Goal: Task Accomplishment & Management: Use online tool/utility

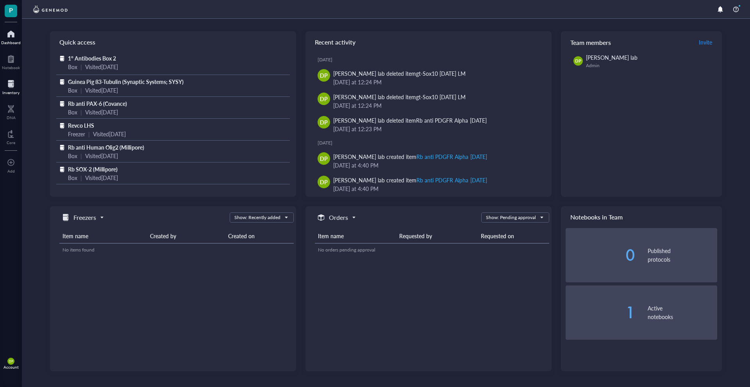
click at [14, 87] on div at bounding box center [10, 84] width 17 height 13
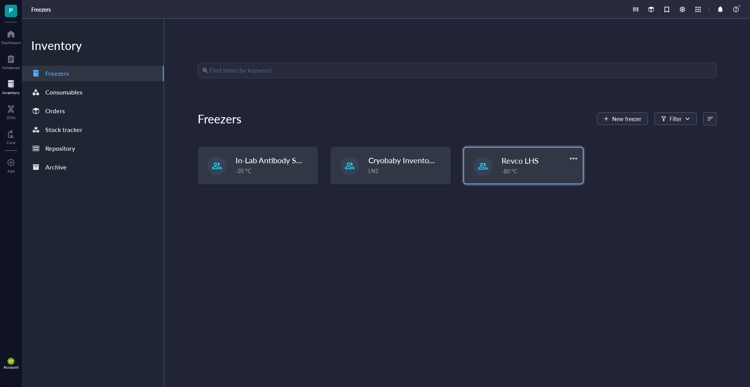
click at [516, 174] on div "-80 °C" at bounding box center [540, 171] width 77 height 9
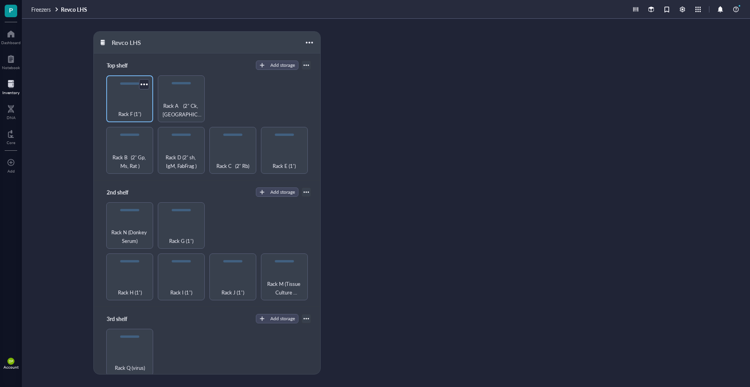
click at [131, 105] on div "Rack F (1˚)" at bounding box center [129, 109] width 39 height 17
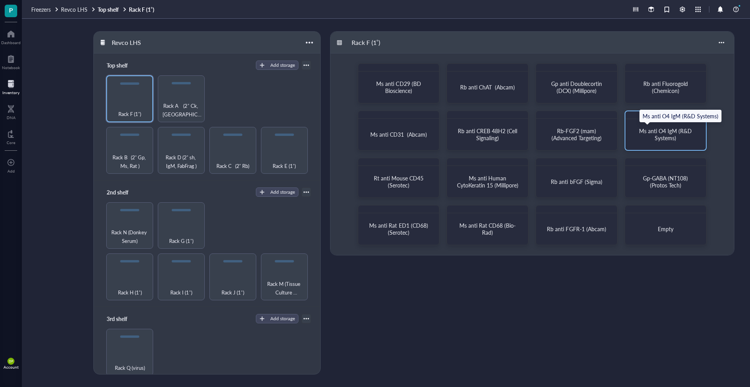
click at [660, 131] on span "Ms anti O4 IgM (R&D Systems)" at bounding box center [666, 134] width 54 height 15
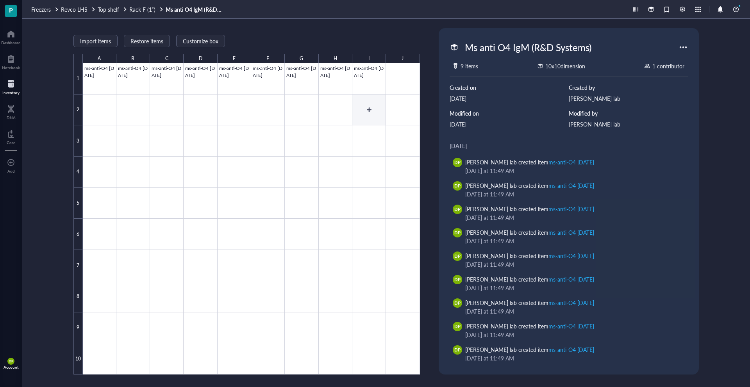
click at [368, 104] on div at bounding box center [251, 219] width 337 height 312
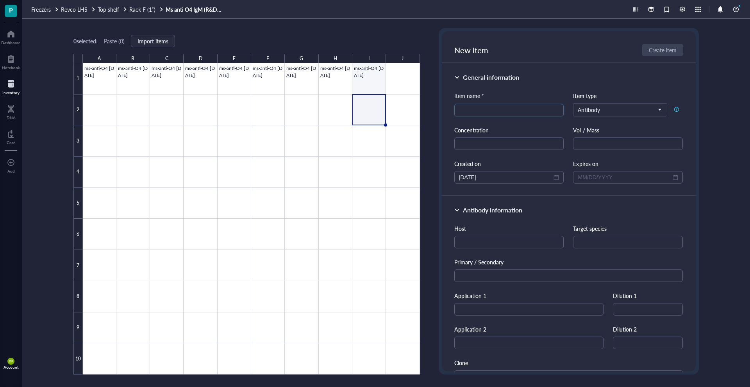
click at [369, 84] on div at bounding box center [251, 219] width 337 height 312
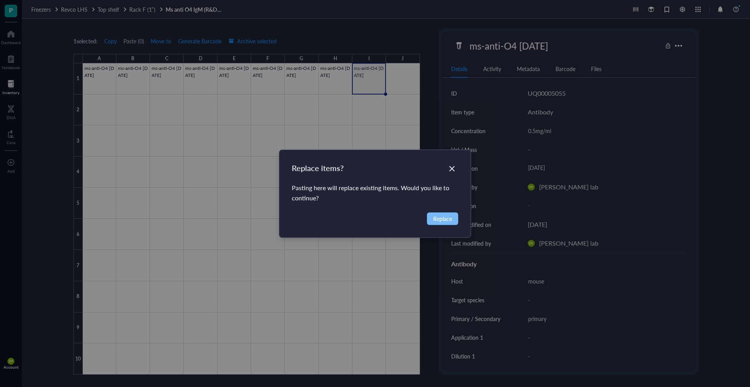
click at [445, 215] on span "Replace" at bounding box center [442, 219] width 19 height 9
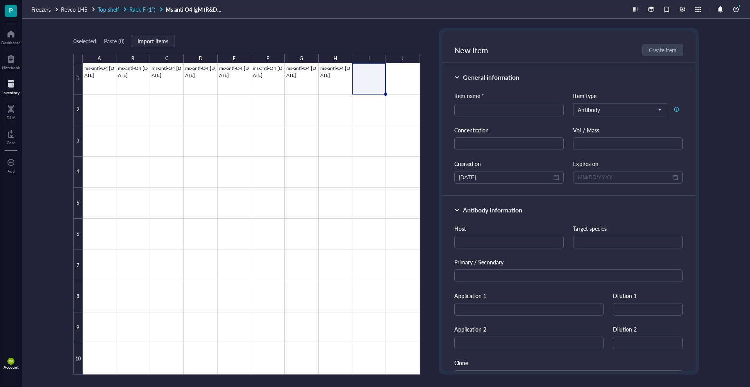
click at [107, 8] on span "Top shelf" at bounding box center [108, 9] width 21 height 8
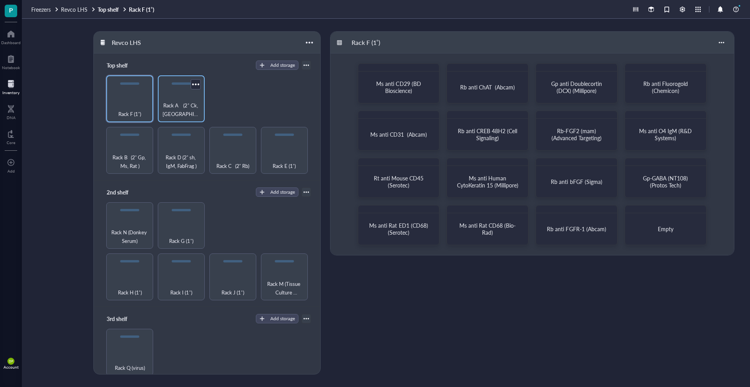
click at [175, 109] on span "Rack A (2˚ Ck, [GEOGRAPHIC_DATA] )" at bounding box center [181, 109] width 39 height 17
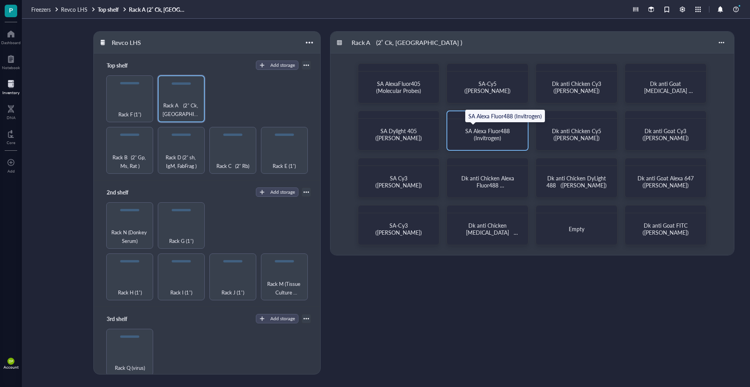
click at [494, 132] on span "SA Alexa Fluor488 (Invitrogen)" at bounding box center [490, 134] width 49 height 15
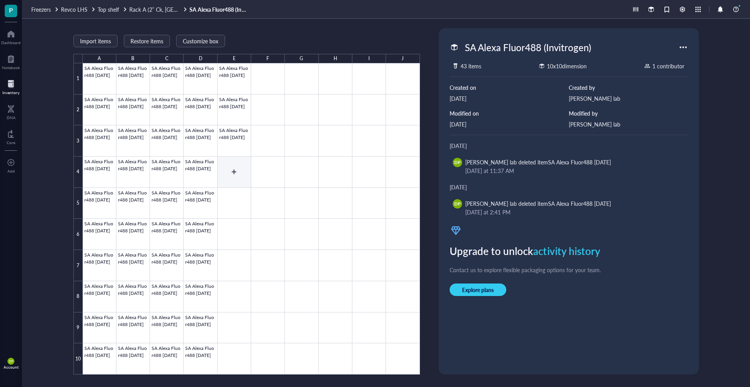
click at [229, 171] on div at bounding box center [251, 219] width 337 height 312
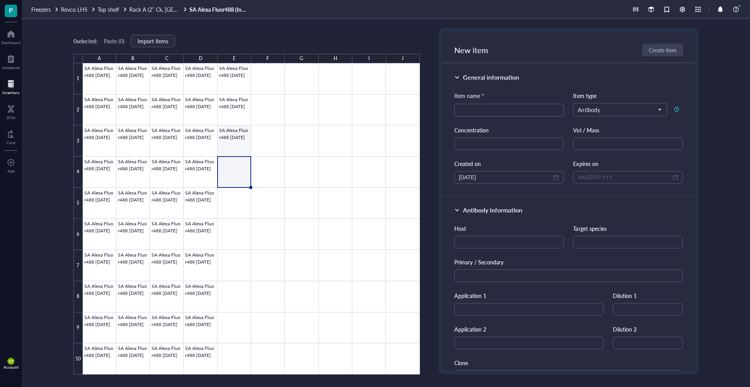
click at [240, 140] on div at bounding box center [251, 219] width 337 height 312
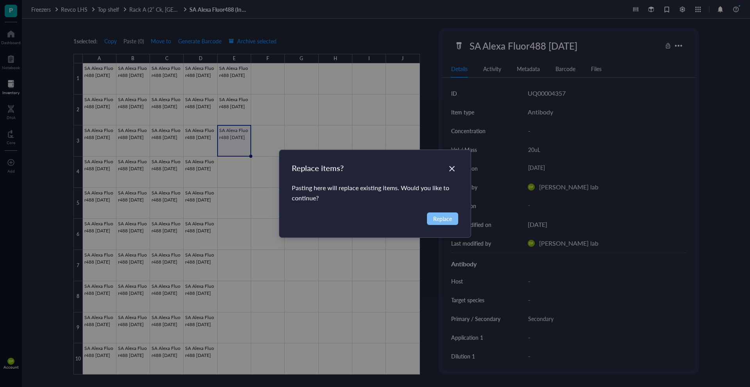
click at [439, 219] on span "Replace" at bounding box center [442, 219] width 19 height 9
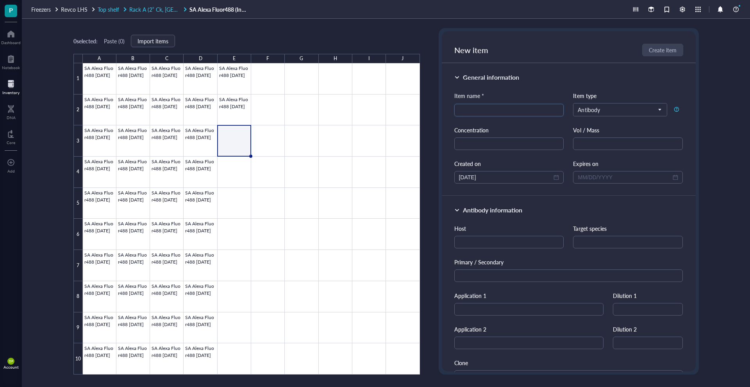
click at [152, 9] on span "Rack A (2˚ Ck, [GEOGRAPHIC_DATA] )" at bounding box center [175, 9] width 93 height 8
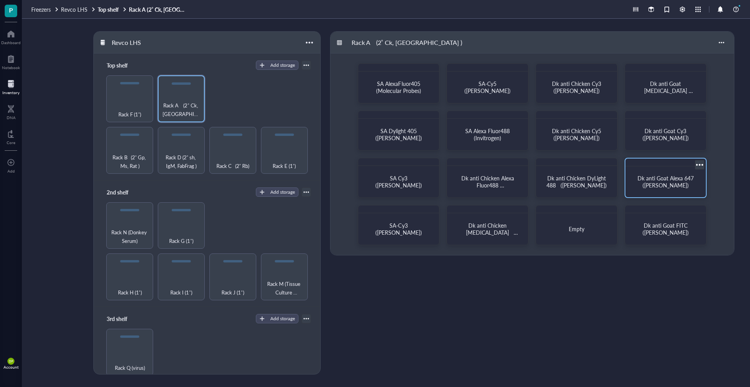
click at [657, 185] on span "Dk anti Goat Alexa 647 ([PERSON_NAME])" at bounding box center [667, 181] width 58 height 15
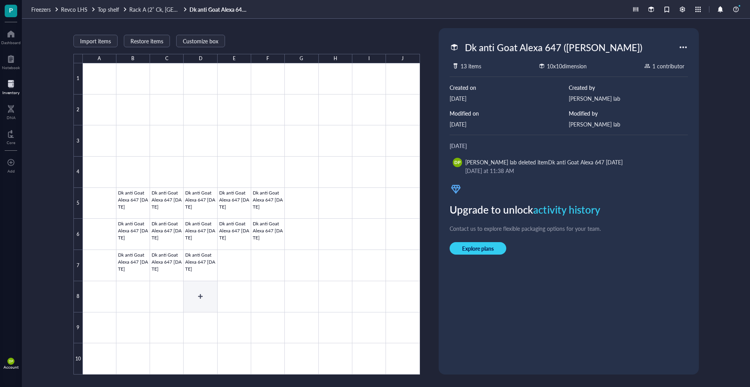
click at [201, 295] on div at bounding box center [251, 219] width 337 height 312
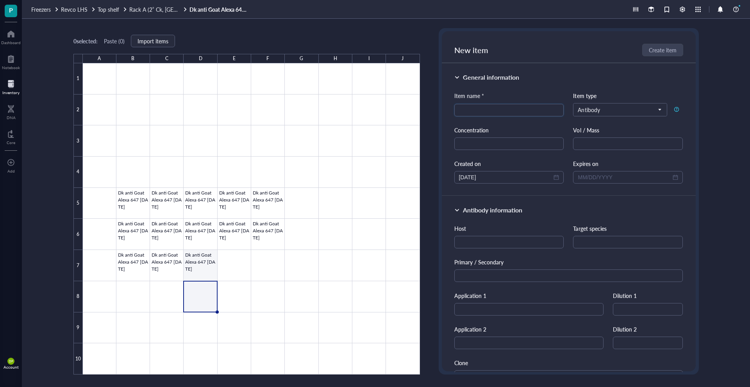
click at [210, 269] on div at bounding box center [251, 219] width 337 height 312
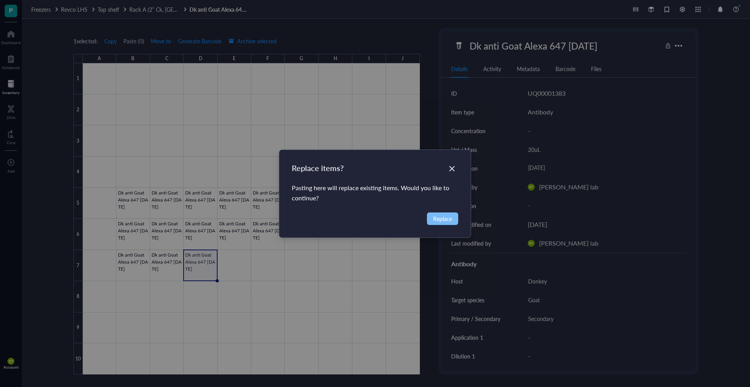
click at [446, 217] on span "Replace" at bounding box center [442, 219] width 19 height 9
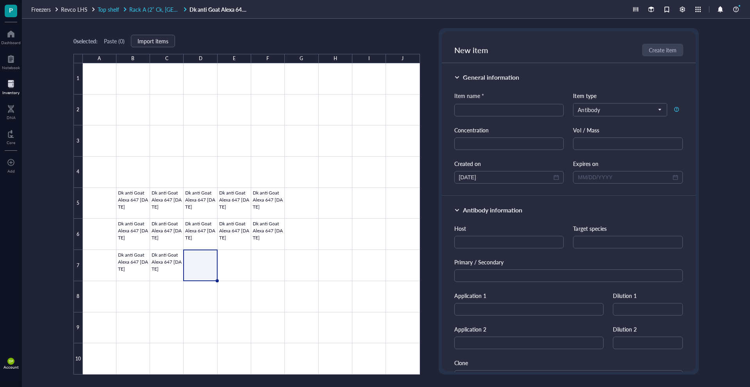
click at [146, 8] on span "Rack A (2˚ Ck, [GEOGRAPHIC_DATA] )" at bounding box center [175, 9] width 93 height 8
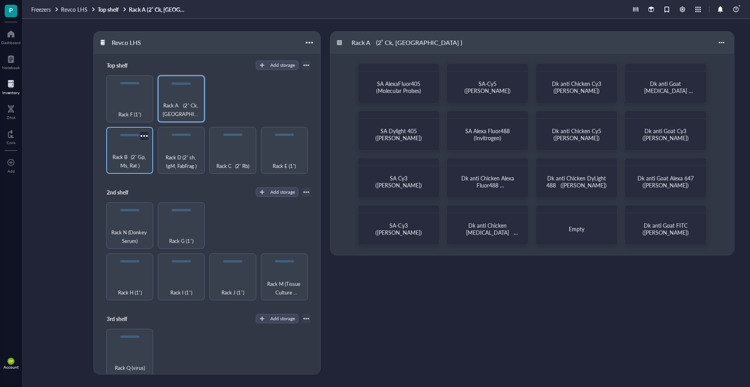
click at [134, 149] on div "Rack B (2˚ Gp, Ms, Rat )" at bounding box center [129, 150] width 47 height 47
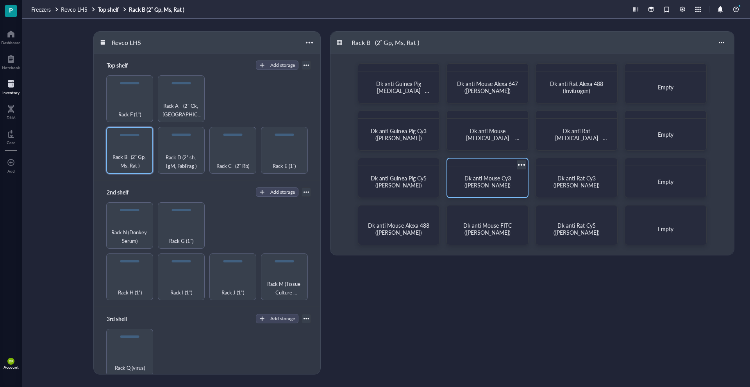
click at [488, 186] on span "Dk anti Mouse Cy3 ([PERSON_NAME])" at bounding box center [490, 181] width 51 height 15
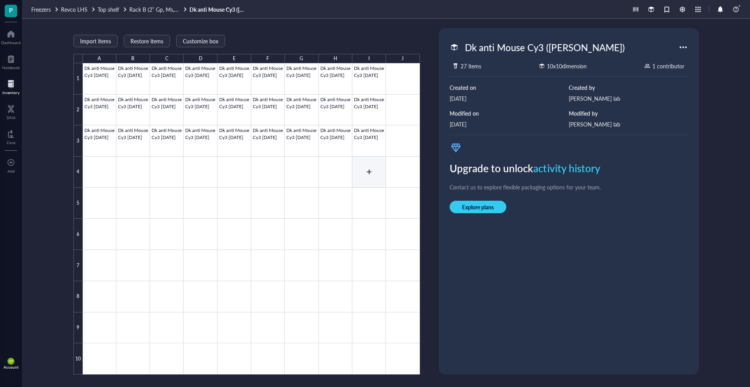
click at [365, 171] on div at bounding box center [251, 219] width 337 height 312
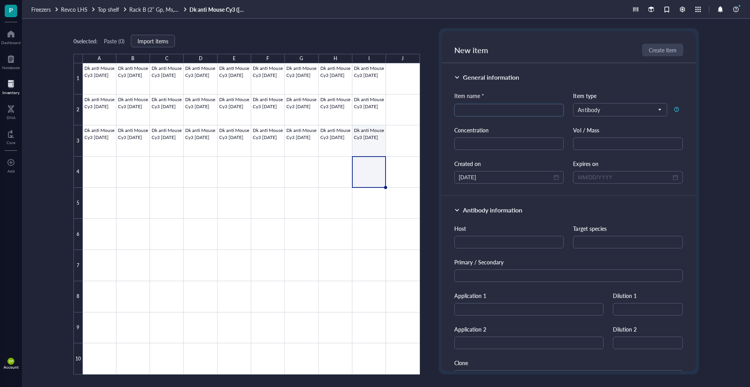
click at [360, 143] on div at bounding box center [251, 219] width 337 height 312
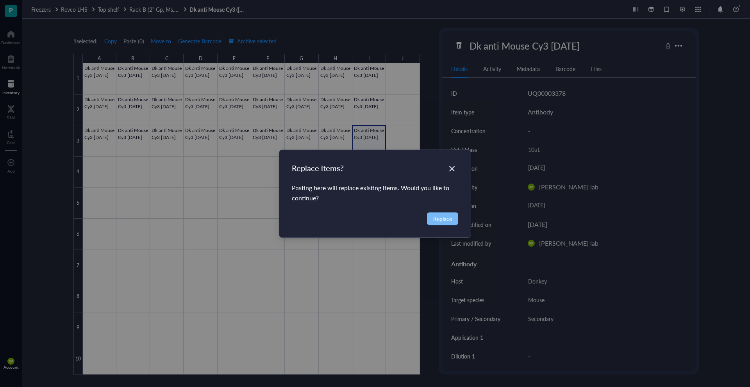
click at [437, 218] on span "Replace" at bounding box center [442, 219] width 19 height 9
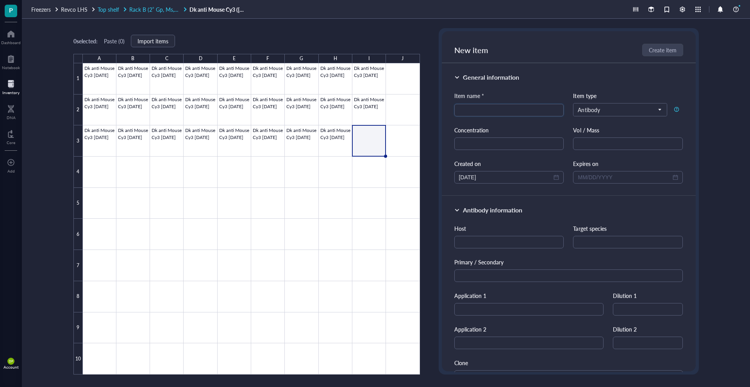
click at [107, 12] on span "Top shelf" at bounding box center [108, 9] width 21 height 8
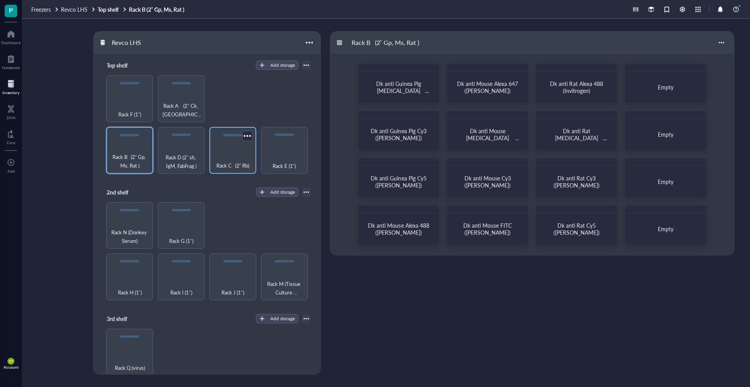
click at [229, 155] on div "Rack C (2˚ Rb)" at bounding box center [232, 161] width 39 height 17
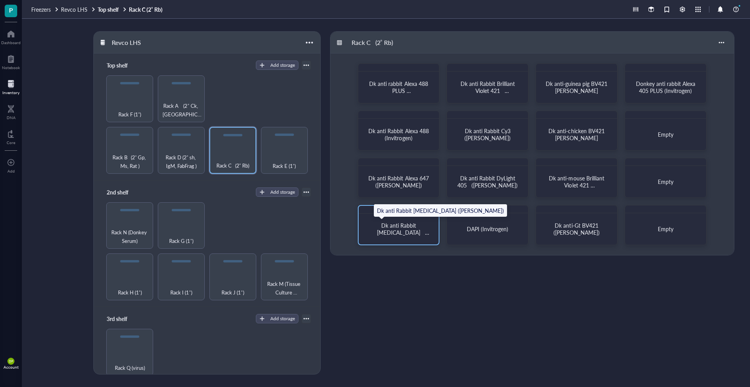
click at [392, 235] on span "Dk anti Rabbit [MEDICAL_DATA] ([PERSON_NAME])" at bounding box center [403, 233] width 54 height 22
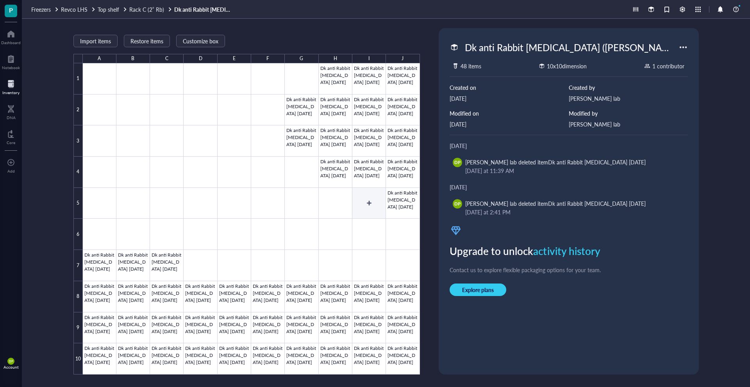
click at [365, 207] on div at bounding box center [251, 219] width 337 height 312
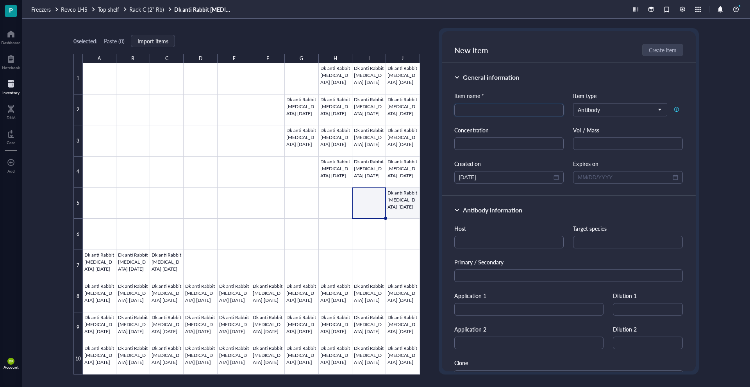
click at [402, 201] on div at bounding box center [251, 219] width 337 height 312
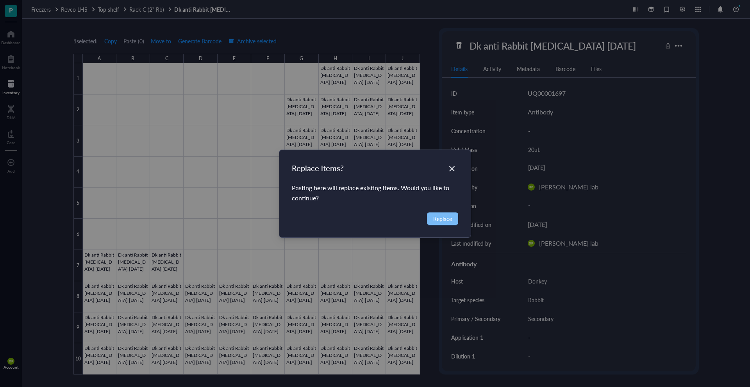
click at [438, 219] on span "Replace" at bounding box center [442, 219] width 19 height 9
